Goal: Communication & Community: Answer question/provide support

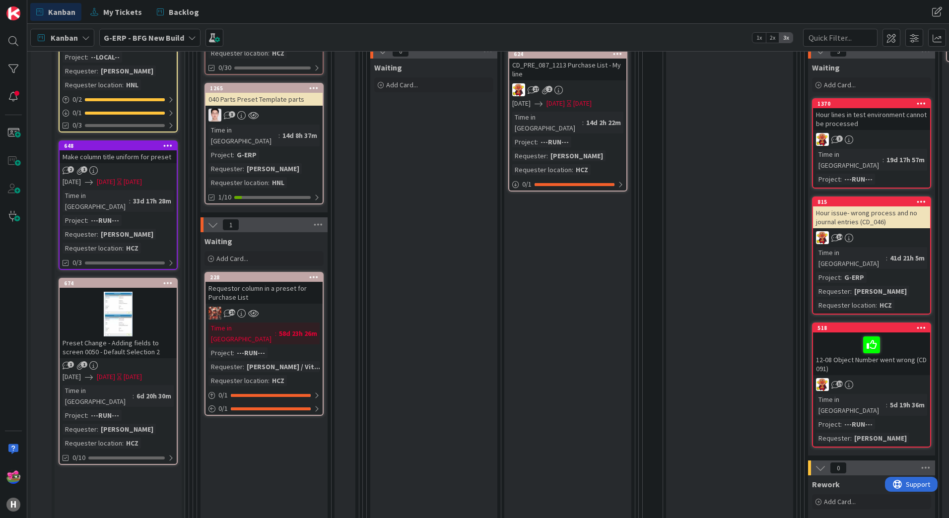
scroll to position [50, 0]
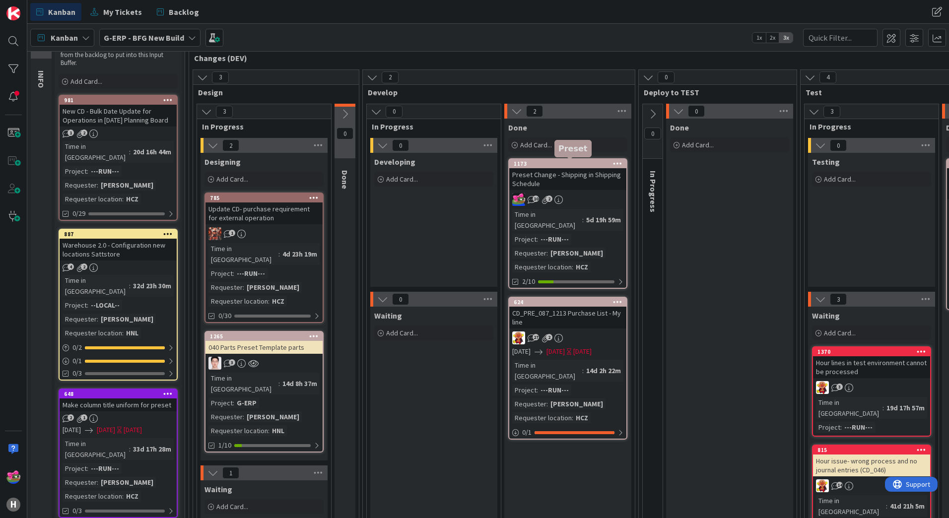
click at [548, 165] on div "1173" at bounding box center [570, 163] width 113 height 7
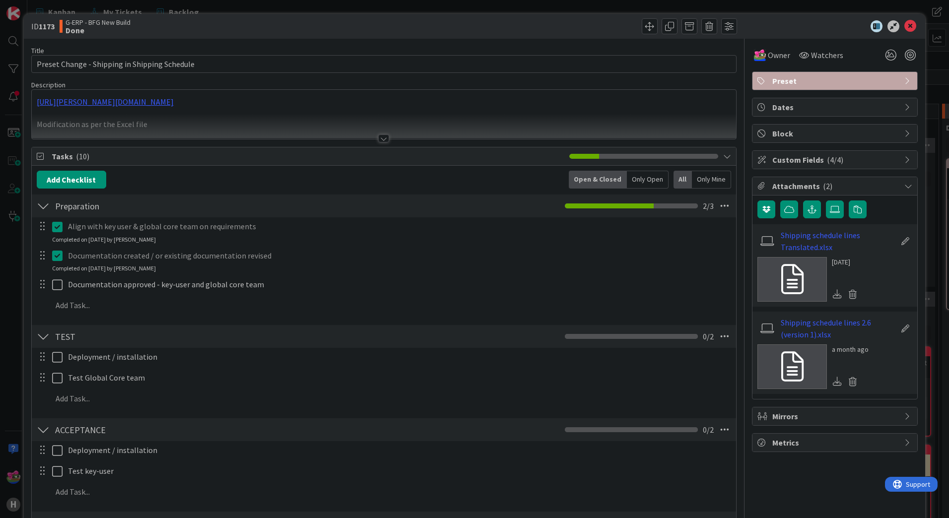
click at [72, 346] on div "TEST Checklist Name 4 / 64 TEST 0 / 2" at bounding box center [384, 336] width 704 height 23
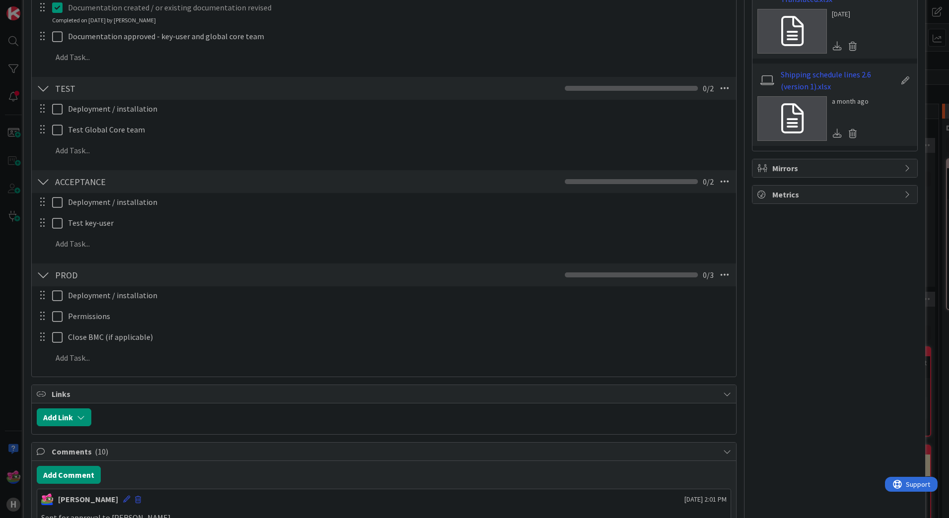
scroll to position [496, 0]
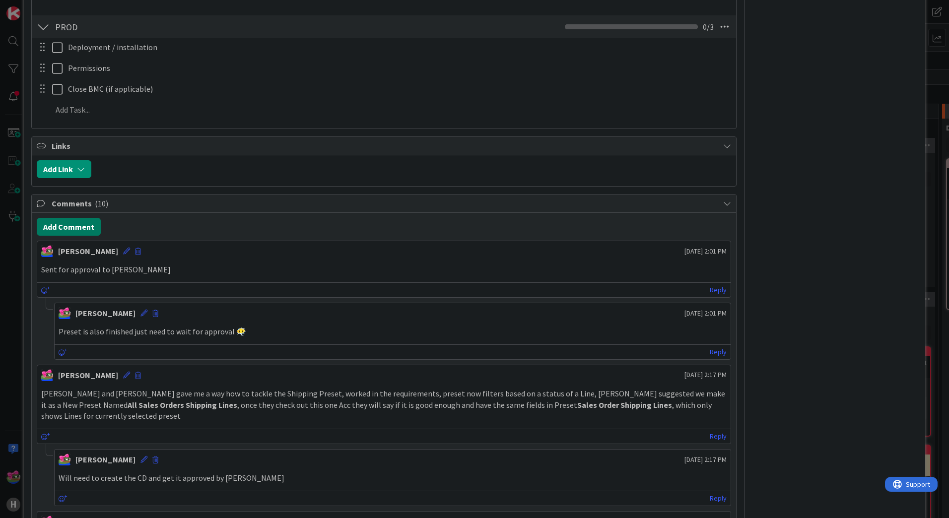
click at [66, 229] on button "Add Comment" at bounding box center [69, 227] width 64 height 18
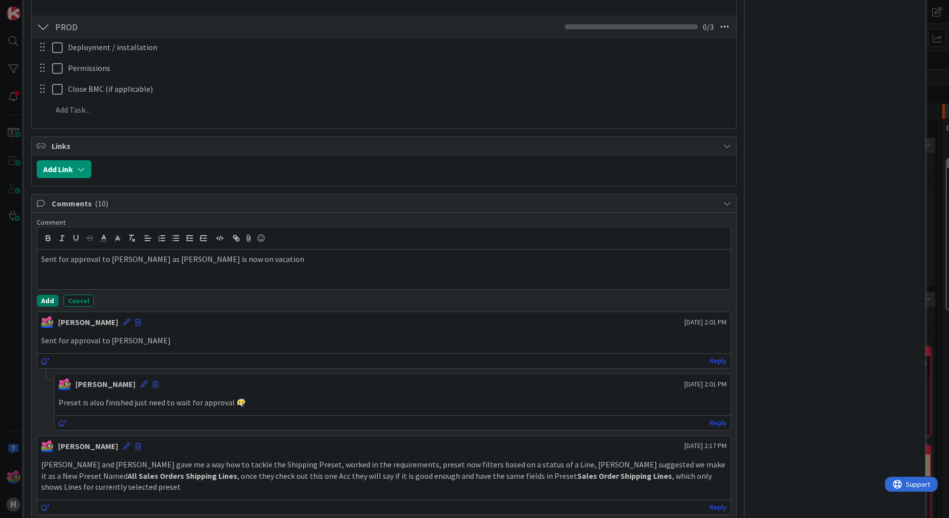
click at [53, 296] on button "Add" at bounding box center [48, 301] width 22 height 12
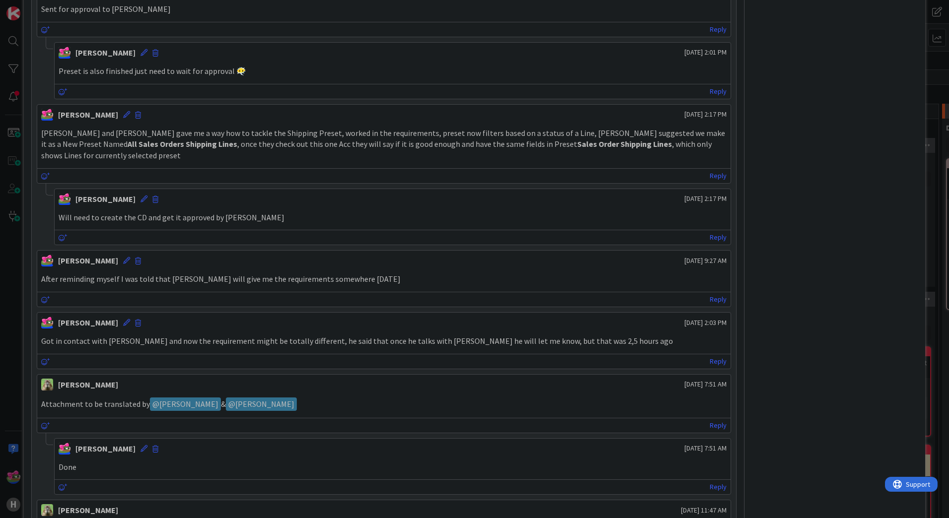
scroll to position [763, 0]
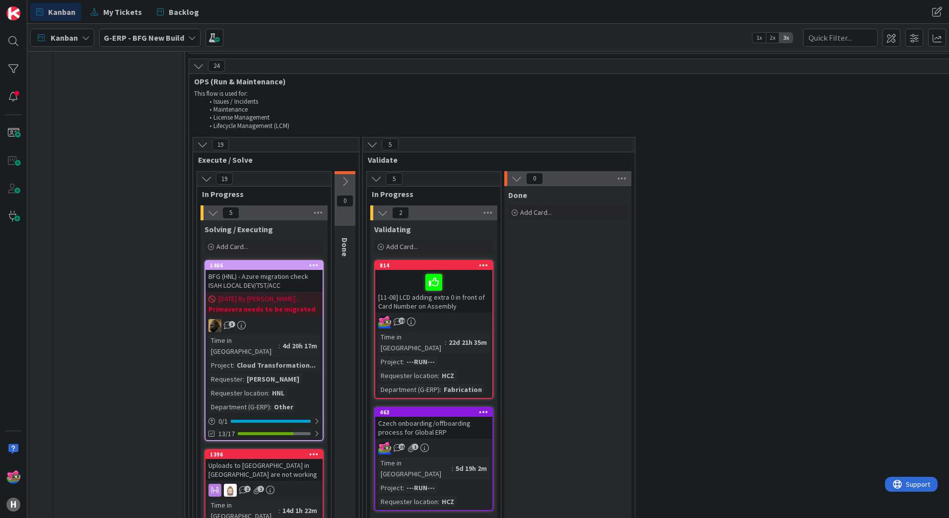
scroll to position [1831, 0]
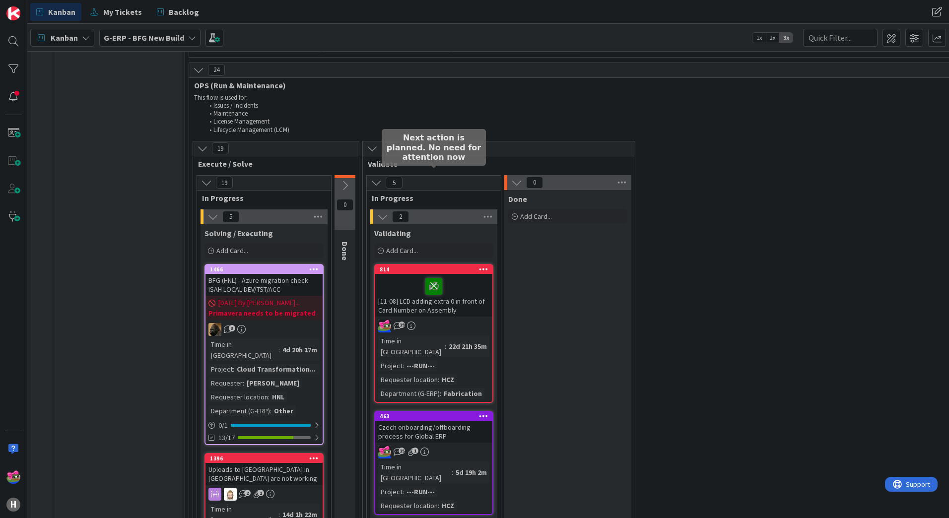
click at [433, 278] on icon at bounding box center [433, 286] width 17 height 16
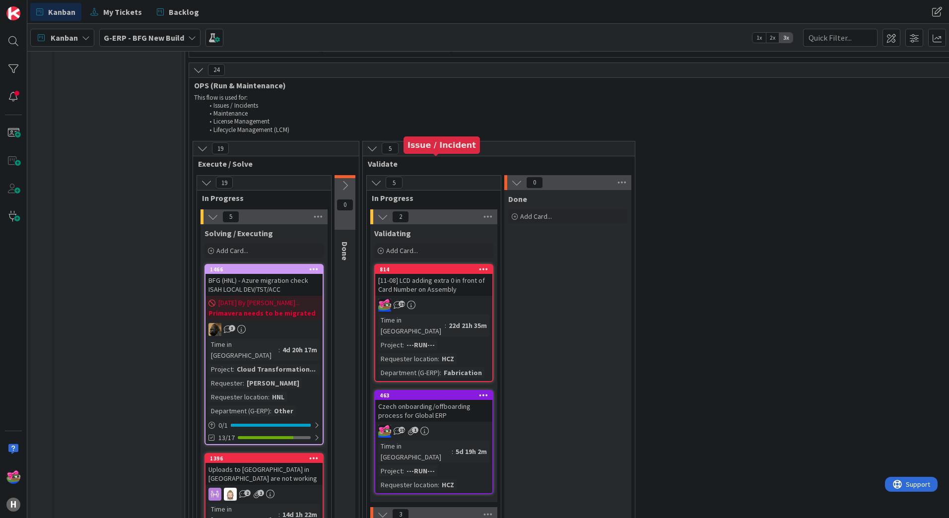
click at [462, 266] on div "814" at bounding box center [436, 269] width 113 height 7
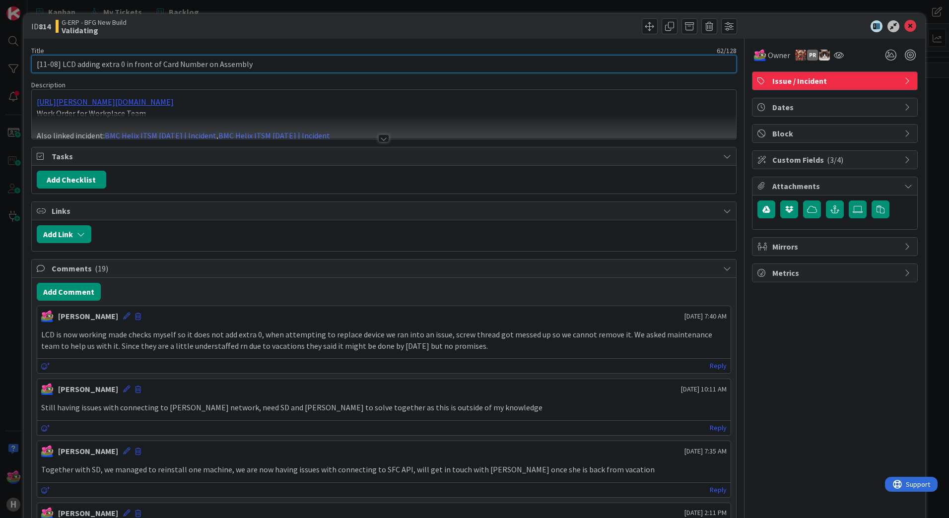
drag, startPoint x: 62, startPoint y: 64, endPoint x: -2, endPoint y: 67, distance: 64.1
click at [0, 67] on html "H Kanban My Tickets Backlog Kanban My Tickets Backlog Kanban G-ERP - BFG New Bu…" at bounding box center [474, 259] width 949 height 518
type input "LCD adding extra 0 in front of Card Number on Assembly"
click at [56, 296] on button "Add Comment" at bounding box center [69, 292] width 64 height 18
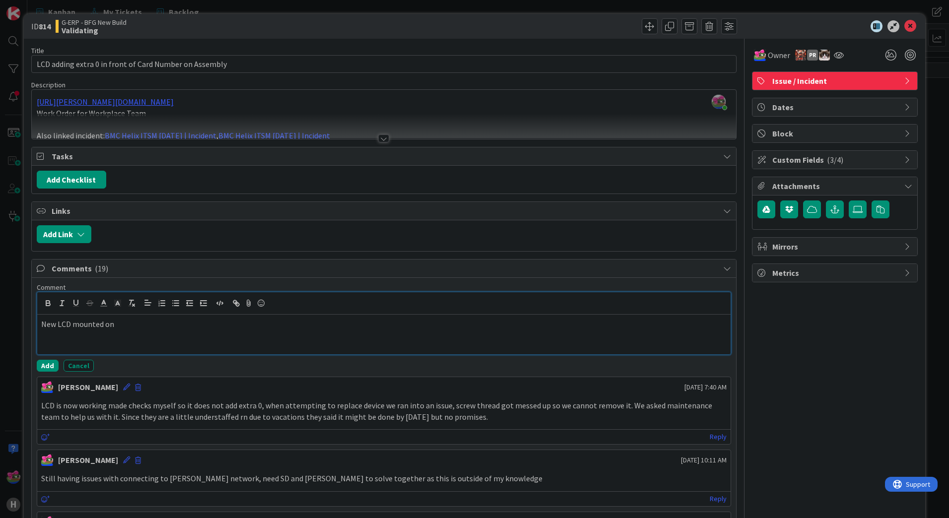
click at [135, 334] on div "New LCD mounted on" at bounding box center [383, 335] width 693 height 40
click at [380, 135] on div at bounding box center [383, 138] width 11 height 8
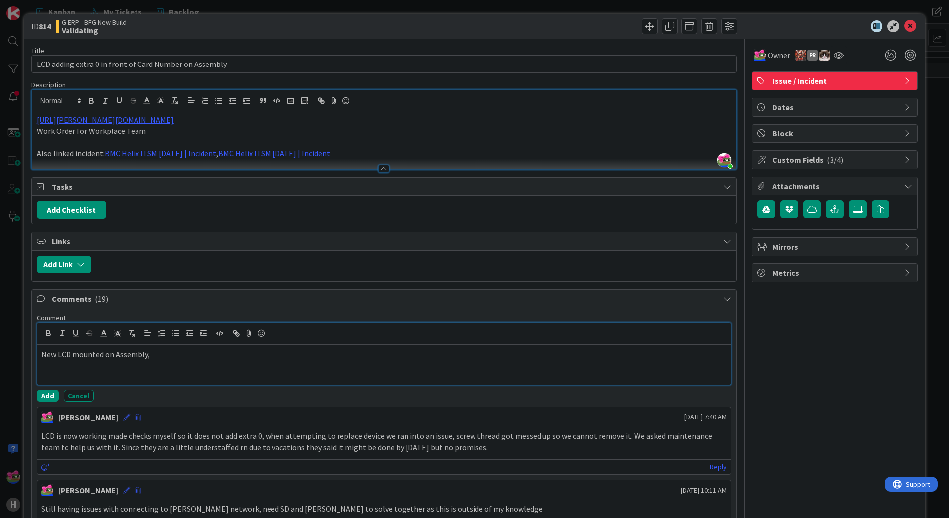
click at [187, 352] on p "New LCD mounted on Assembly," at bounding box center [383, 354] width 685 height 11
click at [51, 395] on button "Add" at bounding box center [48, 396] width 22 height 12
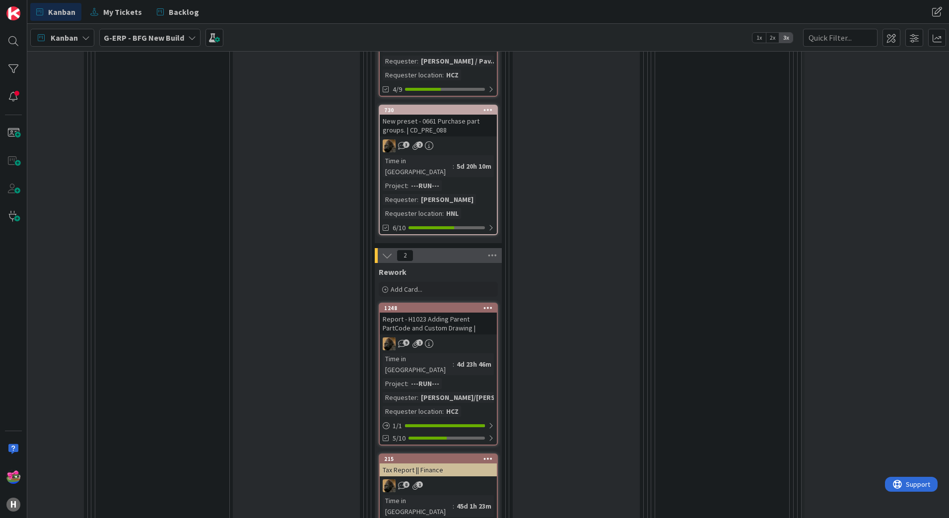
scroll to position [744, 985]
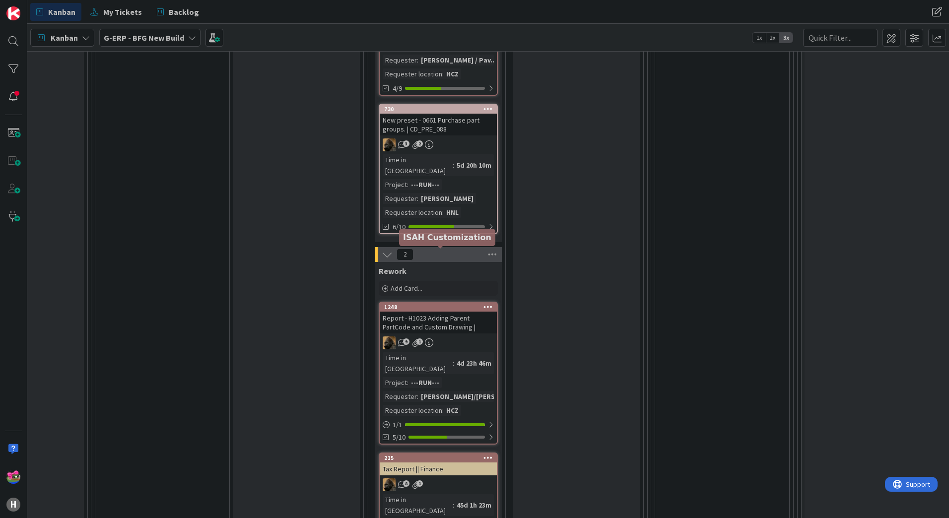
click at [433, 304] on div "1248" at bounding box center [440, 307] width 113 height 7
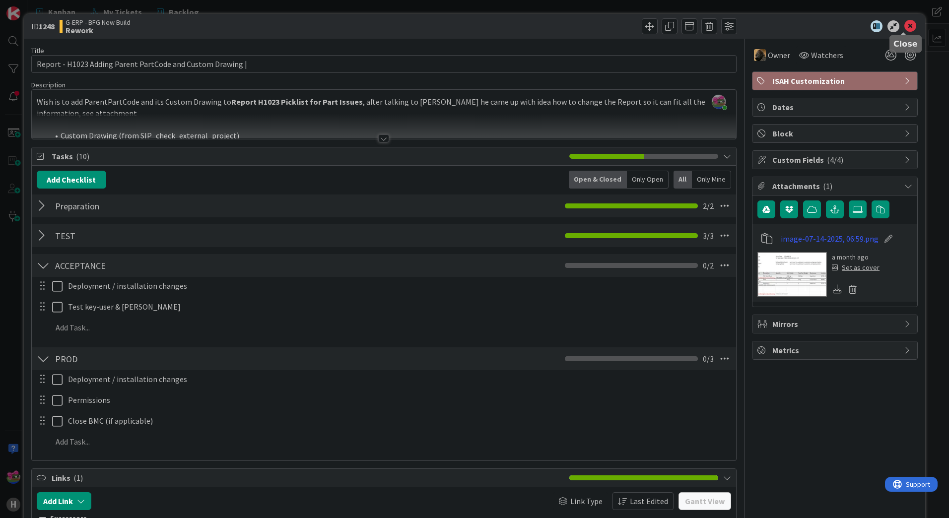
click at [904, 28] on icon at bounding box center [910, 26] width 12 height 12
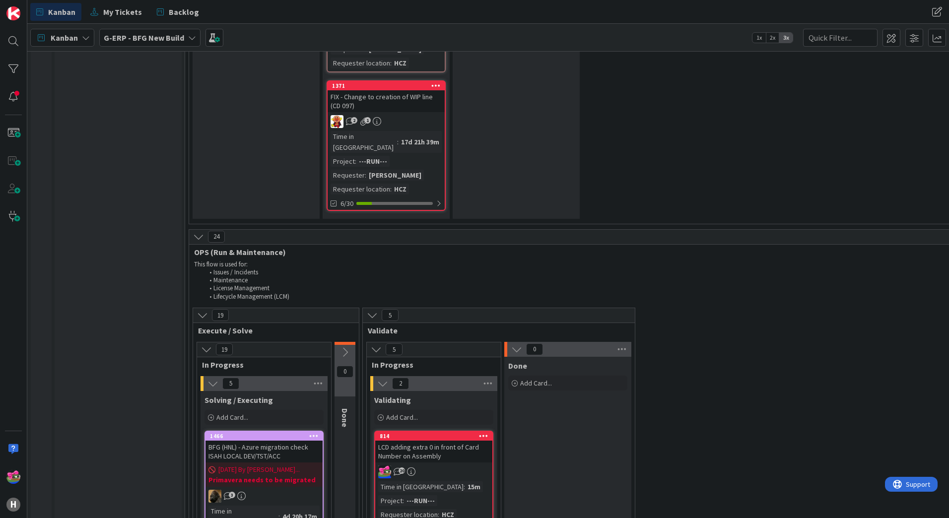
scroll to position [1737, 0]
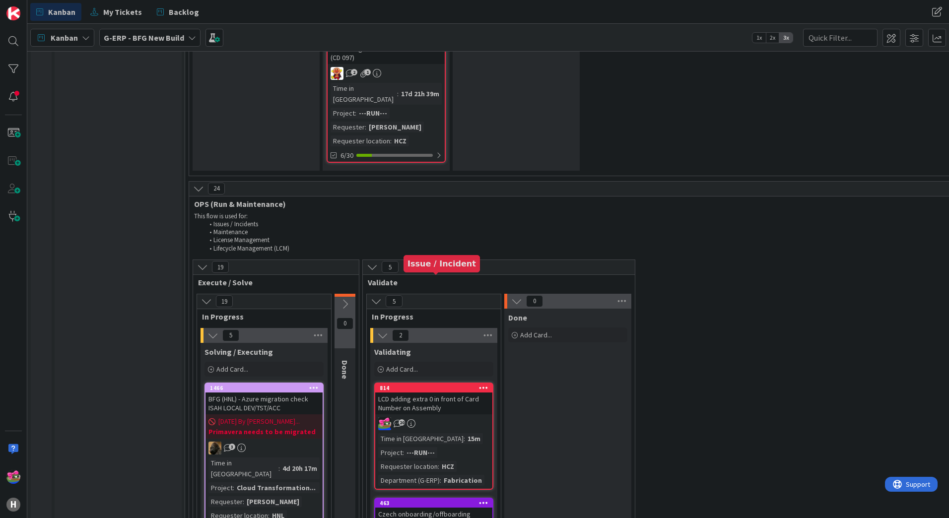
click at [442, 385] on div "814" at bounding box center [436, 388] width 113 height 7
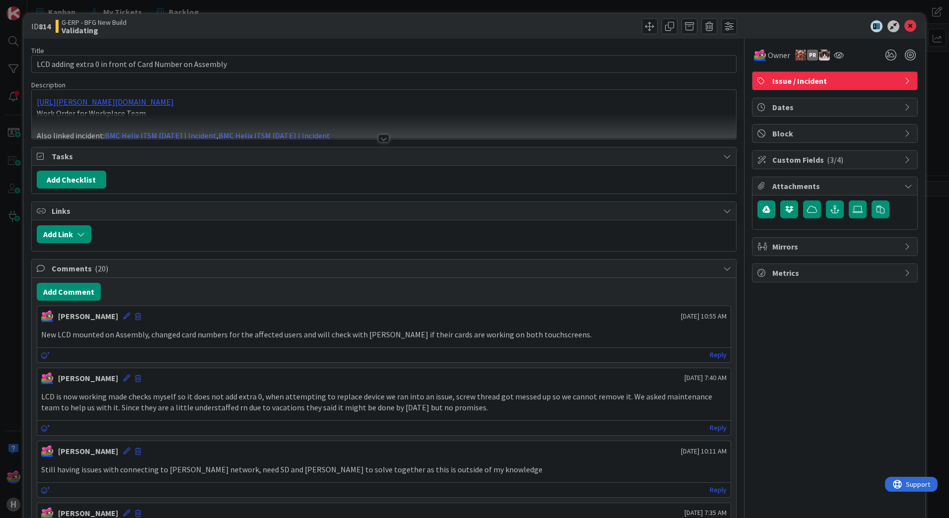
click at [383, 136] on div at bounding box center [383, 138] width 11 height 8
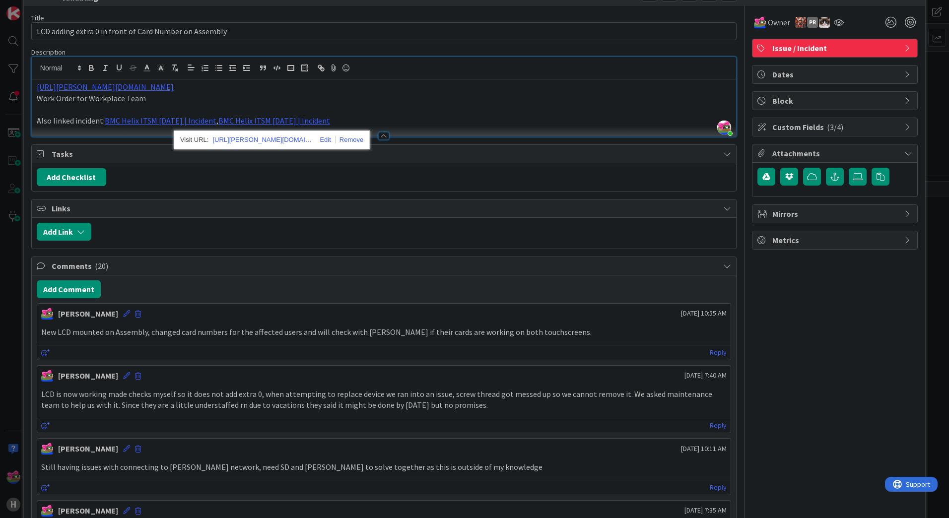
scroll to position [50, 0]
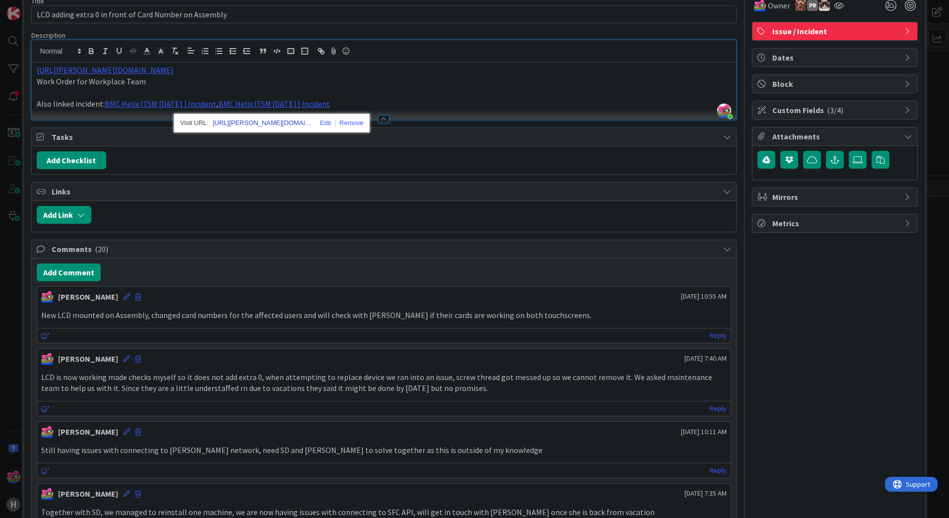
click at [239, 120] on link "[URL][PERSON_NAME][DOMAIN_NAME]" at bounding box center [261, 123] width 99 height 13
click at [180, 106] on link "BMC Helix ITSM [DATE] | Incident" at bounding box center [161, 104] width 112 height 10
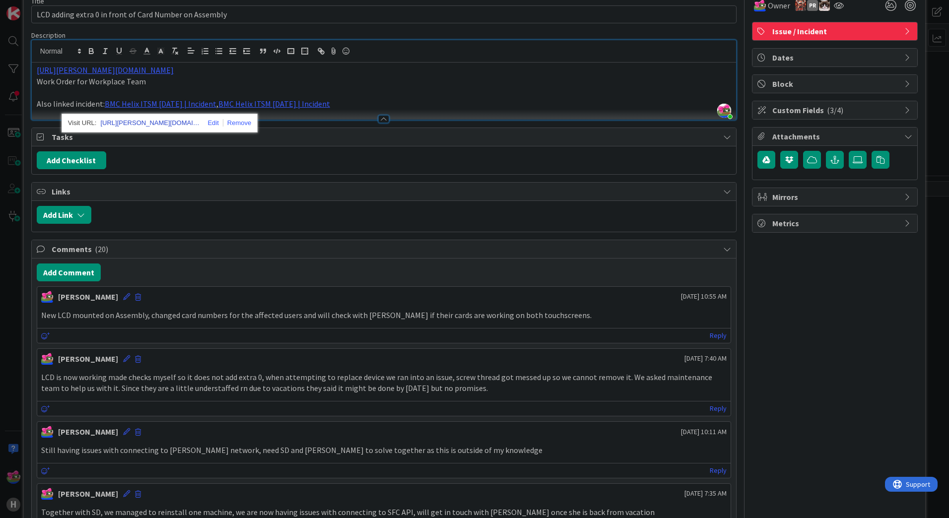
click at [177, 120] on link "[URL][PERSON_NAME][DOMAIN_NAME]" at bounding box center [149, 123] width 99 height 13
